Goal: Use online tool/utility: Utilize a website feature to perform a specific function

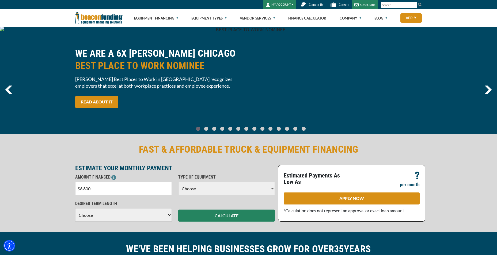
type input "$68,000"
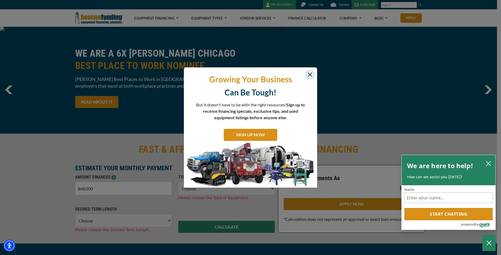
click at [309, 75] on button "Close" at bounding box center [310, 74] width 6 height 6
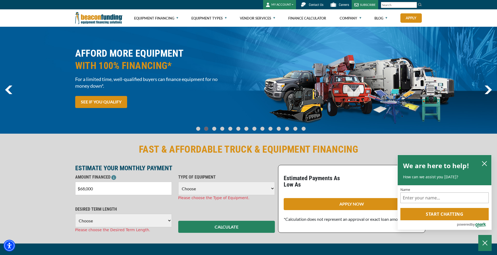
click at [200, 185] on select "Choose Backhoe Boom/Bucket Truck Chipper Commercial Mower Crane DTG/DTF Printin…" at bounding box center [226, 188] width 97 height 13
select select "5"
click at [178, 182] on select "Choose Backhoe Boom/Bucket Truck Chipper Commercial Mower Crane DTG/DTF Printin…" at bounding box center [226, 188] width 97 height 13
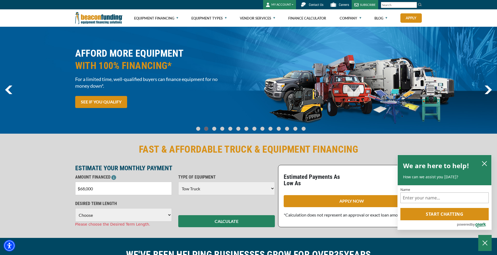
click at [116, 217] on select "Choose 36 Months 48 Months 60 Months" at bounding box center [123, 214] width 97 height 13
click at [75, 208] on select "Choose 36 Months 48 Months 60 Months" at bounding box center [123, 214] width 97 height 13
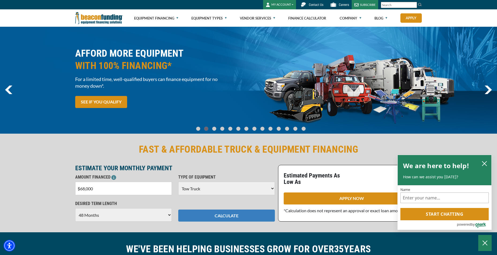
click at [239, 221] on button "CALCULATE" at bounding box center [226, 216] width 97 height 12
click at [238, 219] on button "CALCULATE" at bounding box center [226, 216] width 97 height 12
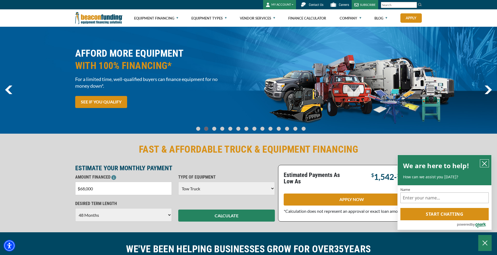
click at [486, 164] on icon "close chatbox" at bounding box center [484, 163] width 5 height 5
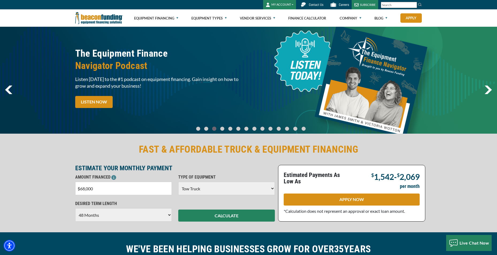
click at [118, 213] on select "Choose 36 Months 48 Months 60 Months" at bounding box center [123, 214] width 97 height 13
select select "36"
click at [75, 208] on select "Choose 36 Months 48 Months 60 Months" at bounding box center [123, 214] width 97 height 13
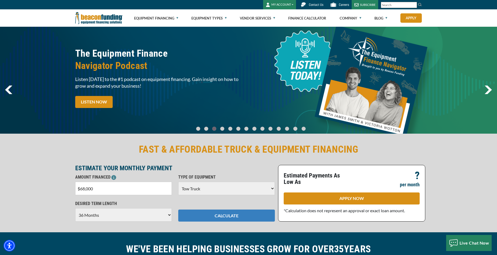
click at [227, 212] on button "CALCULATE" at bounding box center [226, 216] width 97 height 12
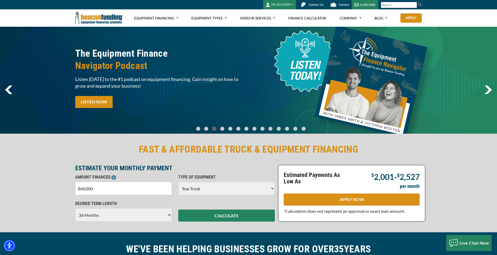
click at [92, 191] on input "$68,000" at bounding box center [123, 188] width 97 height 13
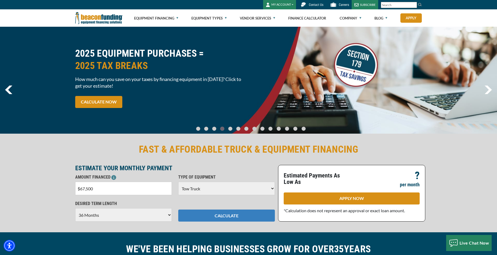
click at [212, 211] on button "CALCULATE" at bounding box center [226, 216] width 97 height 12
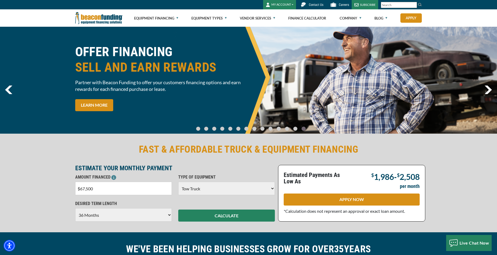
drag, startPoint x: 84, startPoint y: 189, endPoint x: 85, endPoint y: 192, distance: 2.9
click at [84, 189] on input "$67,500" at bounding box center [123, 188] width 97 height 13
type input "$6"
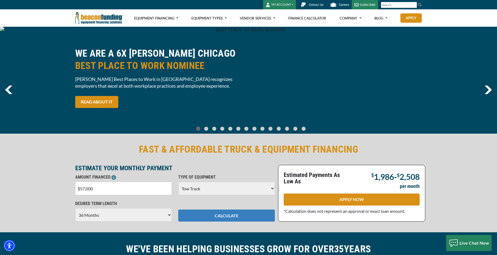
click at [218, 218] on button "CALCULATE" at bounding box center [226, 216] width 97 height 12
drag, startPoint x: 110, startPoint y: 187, endPoint x: 67, endPoint y: 192, distance: 43.5
click at [67, 192] on div "FAST & AFFORDABLE TRUCK & EQUIPMENT FINANCING ESTIMATE YOUR MONTHLY PAYMENT AMO…" at bounding box center [248, 183] width 497 height 100
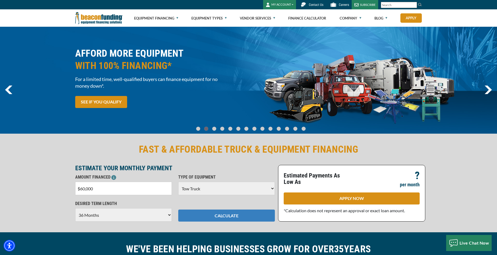
click at [213, 219] on button "CALCULATE" at bounding box center [226, 216] width 97 height 12
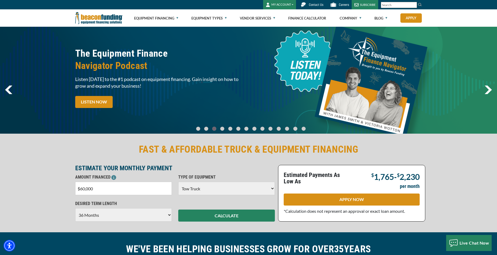
click at [88, 189] on input "$60,000" at bounding box center [123, 188] width 97 height 13
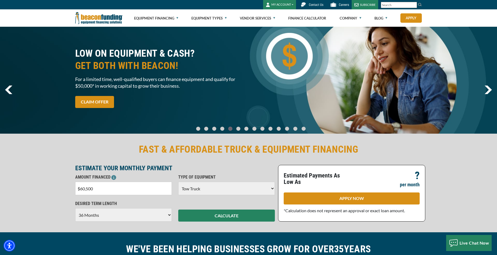
click at [118, 192] on input "$60,500" at bounding box center [123, 188] width 97 height 13
click at [115, 217] on select "Choose 36 Months 48 Months 60 Months" at bounding box center [123, 214] width 97 height 13
click at [75, 208] on select "Choose 36 Months 48 Months 60 Months" at bounding box center [123, 214] width 97 height 13
click at [209, 217] on button "CALCULATE" at bounding box center [226, 216] width 97 height 12
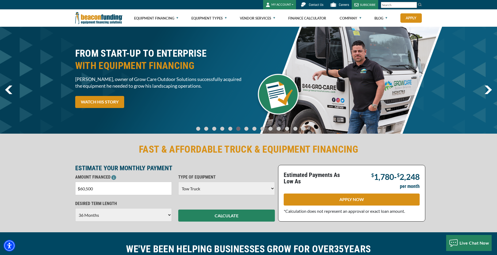
click at [89, 189] on input "$60,500" at bounding box center [123, 188] width 97 height 13
click at [243, 215] on button "CALCULATE" at bounding box center [226, 216] width 97 height 12
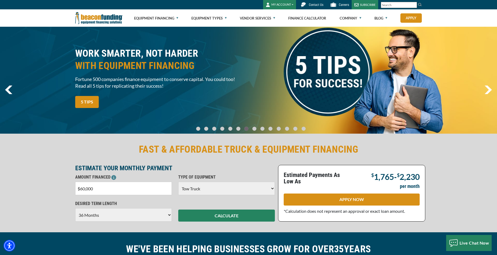
click at [88, 189] on input "$60,000" at bounding box center [123, 188] width 97 height 13
click at [207, 215] on button "CALCULATE" at bounding box center [226, 216] width 97 height 12
click at [88, 190] on input "$60,500" at bounding box center [123, 188] width 97 height 13
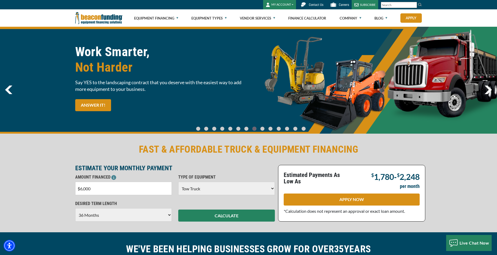
type input "$60,000"
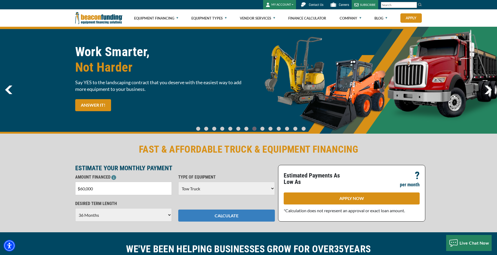
click at [200, 217] on button "CALCULATE" at bounding box center [226, 216] width 97 height 12
